Goal: Use online tool/utility: Utilize a website feature to perform a specific function

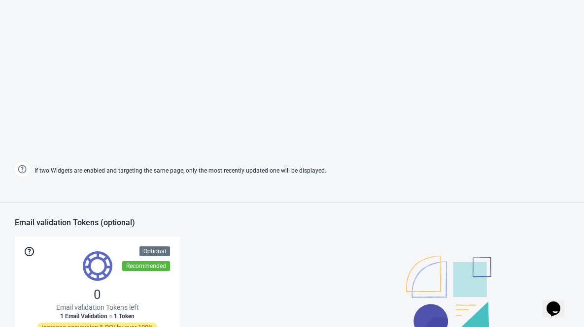
scroll to position [392, 0]
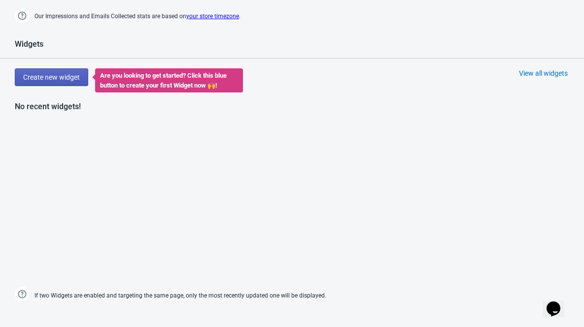
click at [64, 81] on span "Create new widget" at bounding box center [51, 77] width 57 height 8
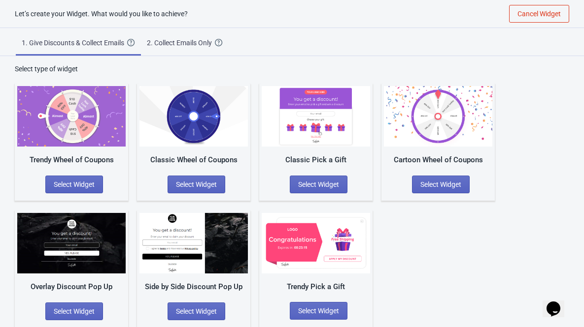
click at [279, 49] on div "1. Give Discounts & Collect Emails Create a Widget that will collect the email …" at bounding box center [292, 42] width 584 height 28
click at [198, 46] on div "2. Collect Emails Only" at bounding box center [181, 43] width 68 height 10
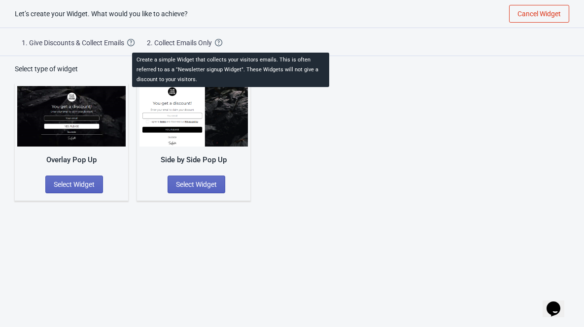
click at [223, 43] on icon at bounding box center [219, 43] width 8 height 8
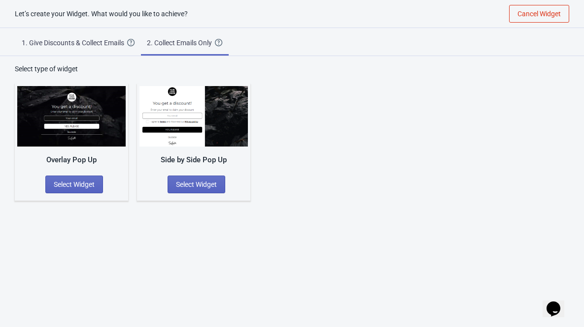
click at [88, 38] on div "1. Give Discounts & Collect Emails" at bounding box center [74, 43] width 105 height 10
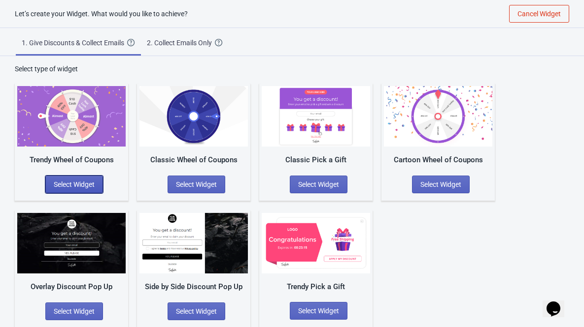
click at [72, 191] on button "Select Widget" at bounding box center [74, 185] width 58 height 18
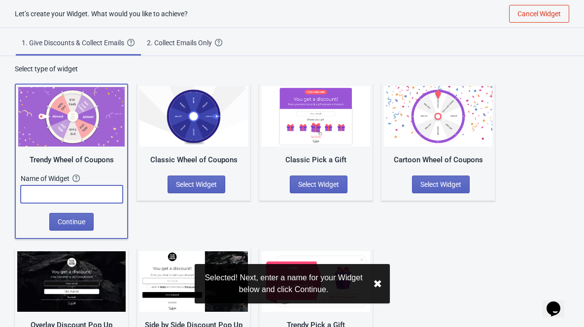
click at [47, 186] on input "text" at bounding box center [72, 195] width 102 height 18
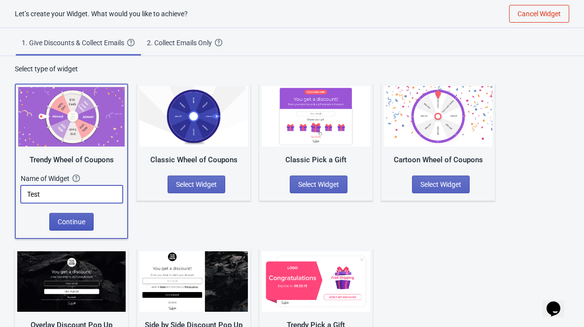
type input "Test"
click at [63, 225] on span "Continue" at bounding box center [72, 222] width 28 height 8
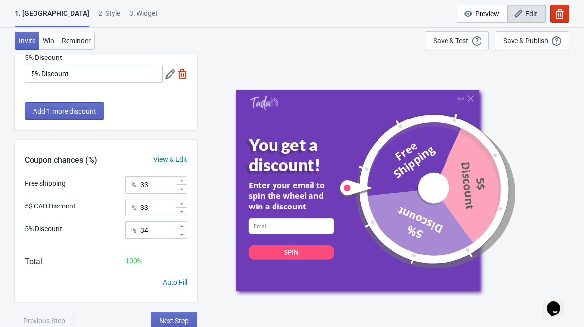
scroll to position [135, 0]
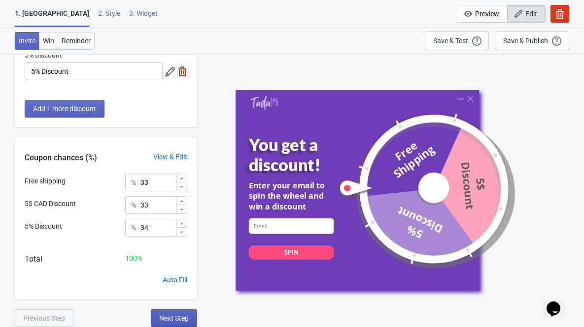
click at [176, 317] on span "Next Step" at bounding box center [174, 319] width 30 height 8
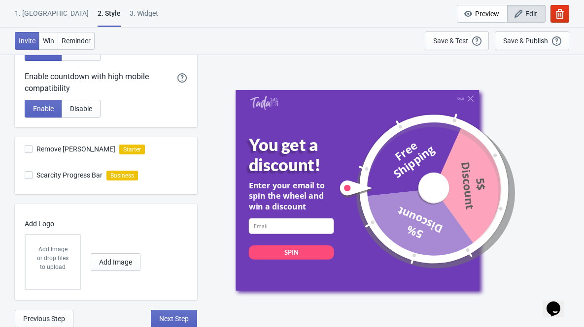
scroll to position [276, 0]
click at [175, 323] on button "Next Step" at bounding box center [174, 319] width 46 height 18
select select "once"
select select "1"
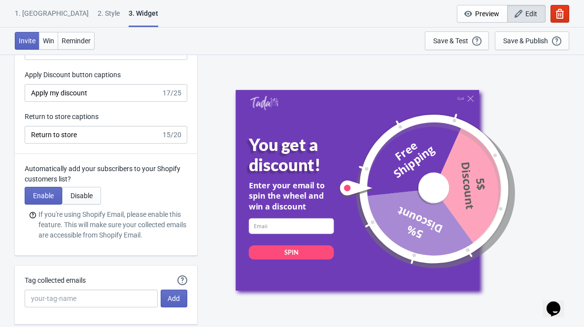
scroll to position [2543, 0]
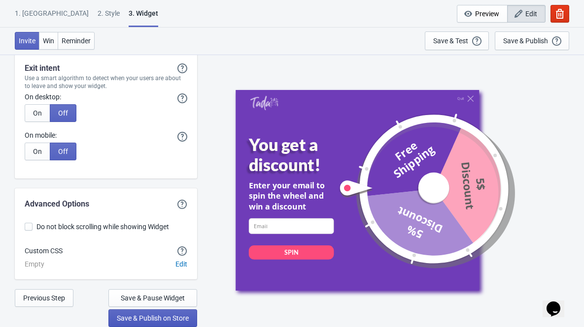
click at [157, 318] on span "Save & Publish on Store" at bounding box center [153, 319] width 72 height 8
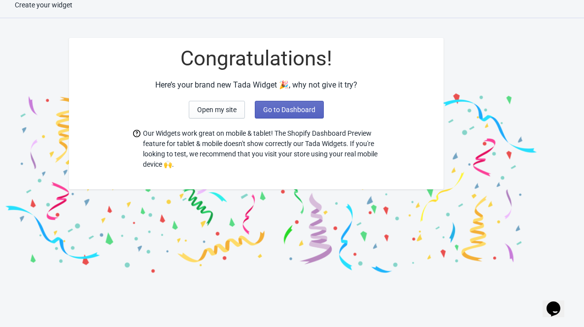
scroll to position [10, 0]
click at [283, 112] on span "Go to Dashboard" at bounding box center [289, 110] width 52 height 8
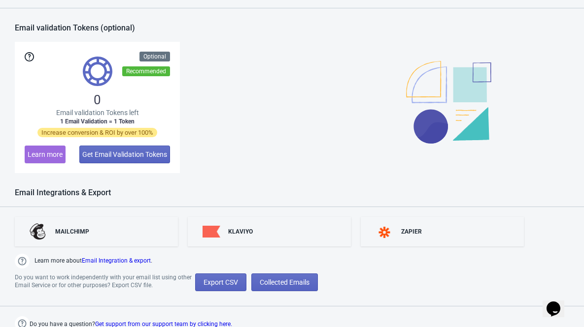
scroll to position [717, 0]
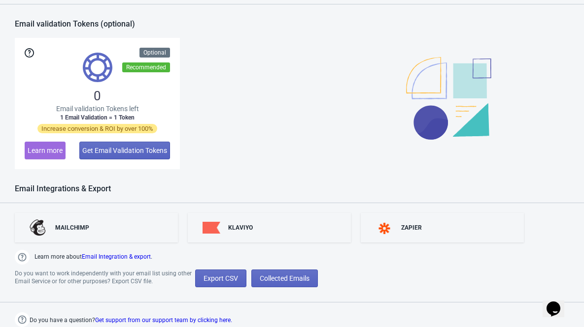
click at [21, 257] on img at bounding box center [22, 257] width 15 height 15
click at [112, 255] on link "Email Integration & export" at bounding box center [116, 257] width 69 height 7
